Goal: Find specific page/section: Find specific page/section

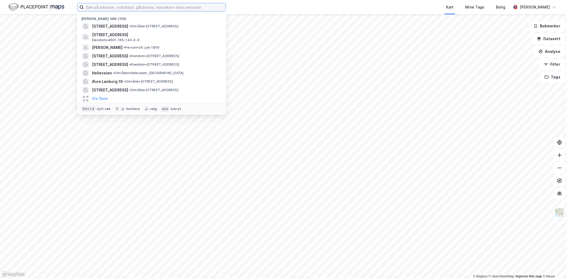
click at [136, 8] on input at bounding box center [155, 7] width 142 height 8
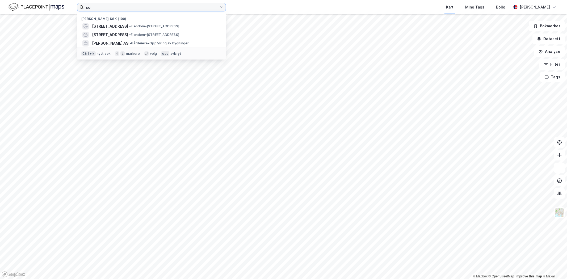
type input "so"
click at [142, 27] on span "• Eiendom • Solhaugveien 15, 5161 Laksevåg" at bounding box center [154, 26] width 50 height 4
